Goal: Check status: Check status

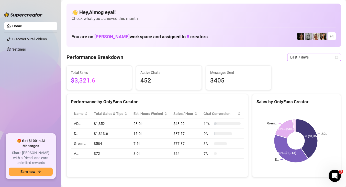
click at [312, 58] on span "Last 7 days" at bounding box center [314, 57] width 48 height 8
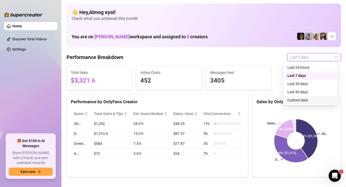
click at [294, 101] on div "Custom date" at bounding box center [311, 101] width 46 height 6
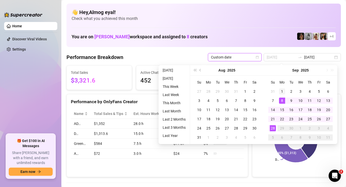
type input "2025-09-01"
click at [282, 94] on div "1" at bounding box center [282, 92] width 6 height 6
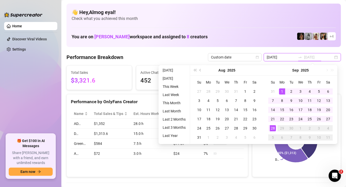
type input "[DATE]"
click at [273, 128] on div "28" at bounding box center [273, 128] width 6 height 6
type input "2025-09-01"
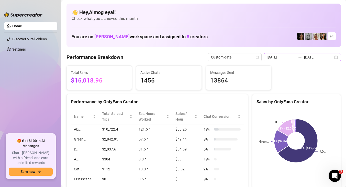
click at [304, 56] on div at bounding box center [300, 57] width 8 height 4
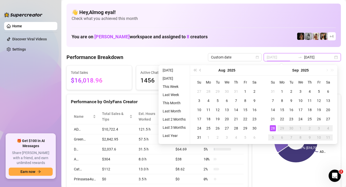
type input "[DATE]"
click at [275, 127] on div "28" at bounding box center [273, 128] width 6 height 6
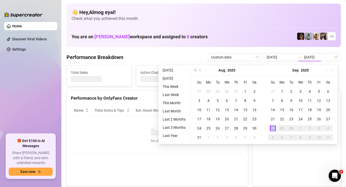
type input "[DATE]"
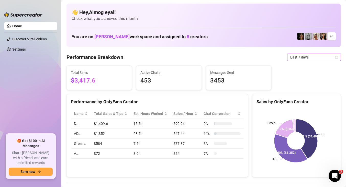
click at [293, 61] on span "Last 7 days" at bounding box center [314, 57] width 48 height 8
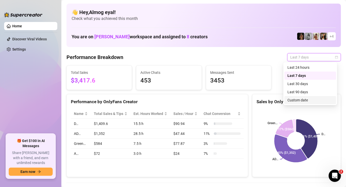
click at [301, 103] on div "Custom date" at bounding box center [311, 100] width 52 height 8
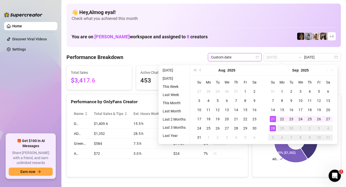
type input "[DATE]"
click at [274, 128] on div "28" at bounding box center [273, 128] width 6 height 6
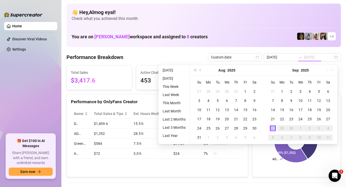
click at [274, 128] on div "28" at bounding box center [273, 128] width 6 height 6
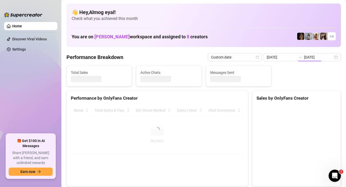
type input "[DATE]"
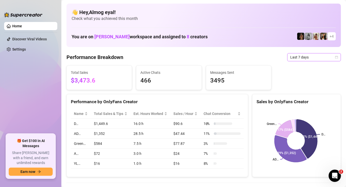
click at [304, 58] on span "Last 7 days" at bounding box center [314, 57] width 48 height 8
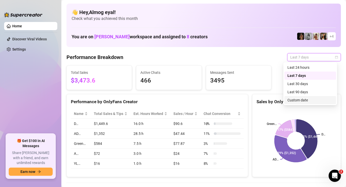
click at [309, 103] on div "Custom date" at bounding box center [311, 100] width 52 height 8
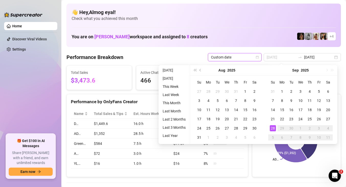
type input "[DATE]"
click at [274, 130] on div "28" at bounding box center [273, 128] width 6 height 6
type input "[DATE]"
